Goal: Task Accomplishment & Management: Manage account settings

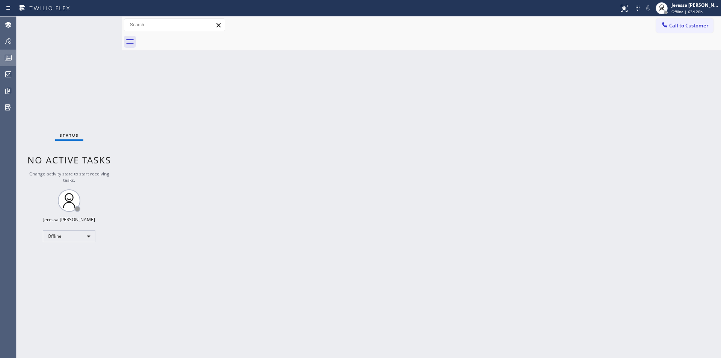
click at [5, 53] on div at bounding box center [8, 57] width 17 height 15
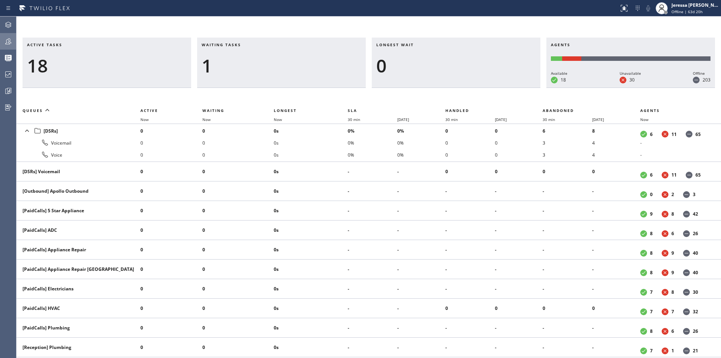
click at [4, 44] on icon at bounding box center [8, 41] width 9 height 9
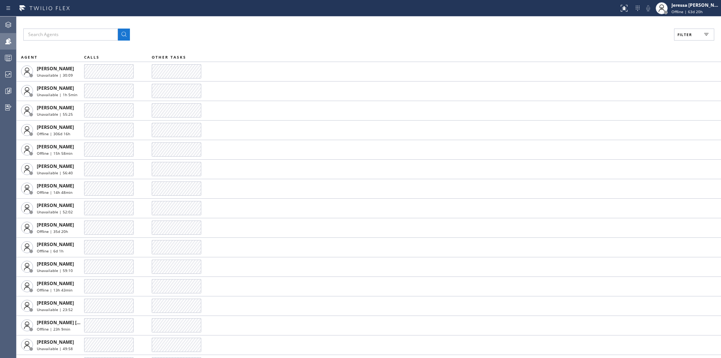
click at [680, 37] on span "Filter" at bounding box center [685, 34] width 15 height 5
click at [624, 90] on label "Available" at bounding box center [666, 89] width 99 height 6
click at [617, 90] on input "Available" at bounding box center [612, 88] width 9 height 9
checkbox input "true"
click at [674, 39] on button "Apply" at bounding box center [675, 43] width 27 height 11
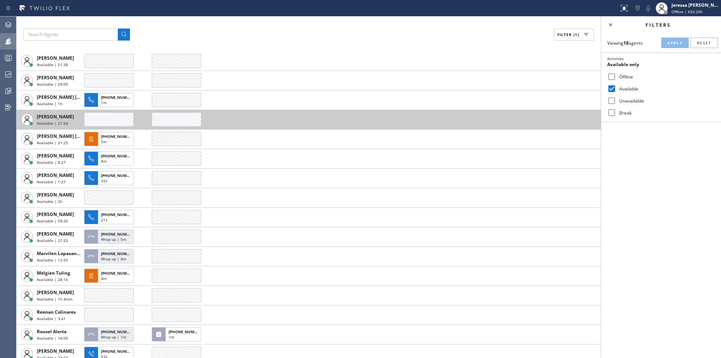
scroll to position [56, 0]
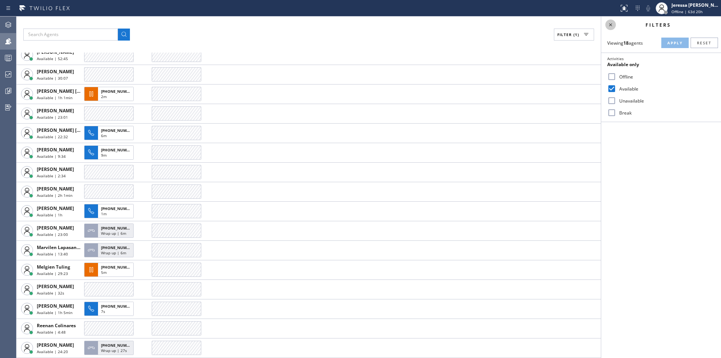
click at [609, 24] on icon at bounding box center [610, 24] width 9 height 9
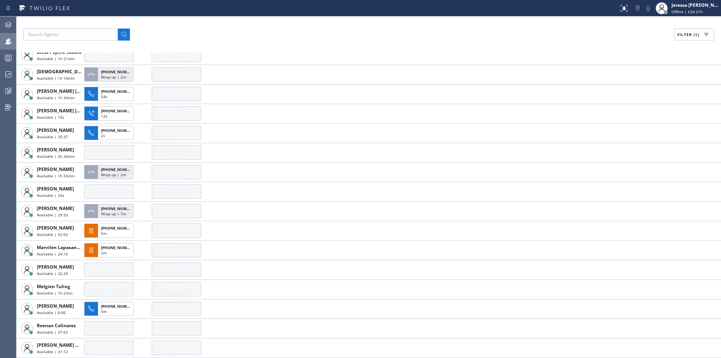
scroll to position [0, 0]
